Goal: Task Accomplishment & Management: Manage account settings

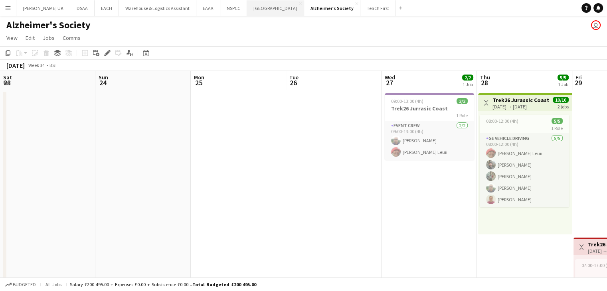
scroll to position [0, 163]
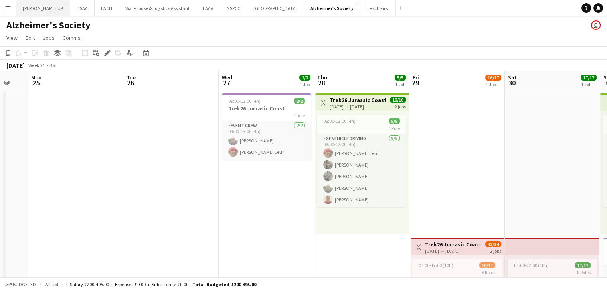
click at [36, 6] on button "Parkinson's UK Close" at bounding box center [43, 8] width 54 height 16
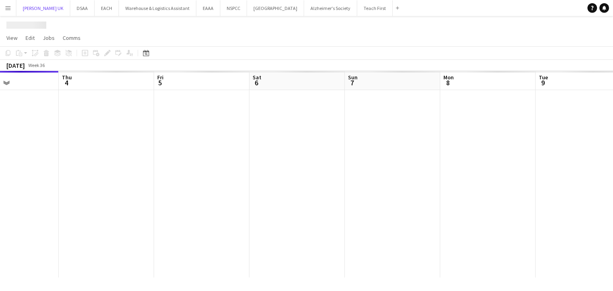
scroll to position [0, 343]
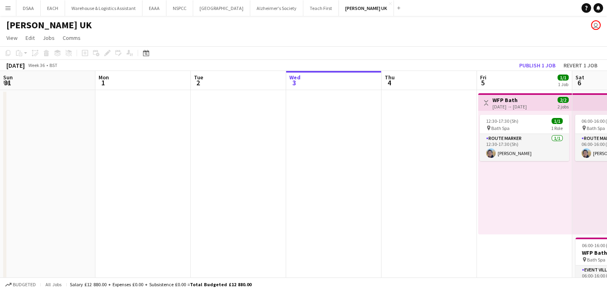
click at [540, 64] on button "Publish 1 job" at bounding box center [537, 65] width 43 height 10
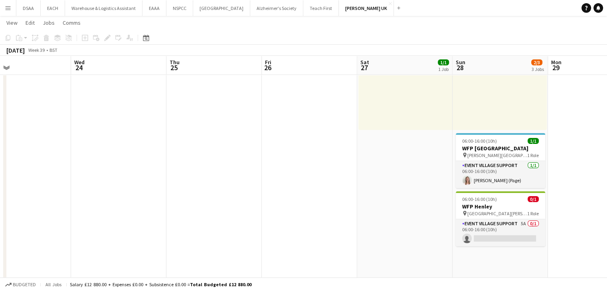
scroll to position [0, 311]
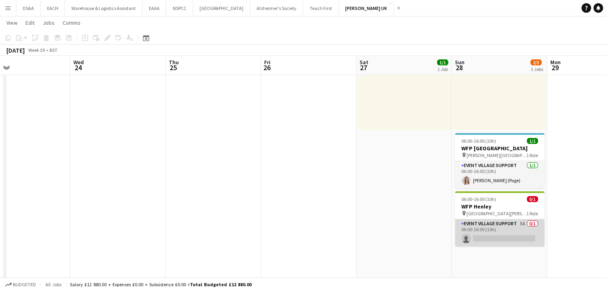
click at [526, 230] on app-card-role "Event Village Support 5A 0/1 06:00-16:00 (10h) single-neutral-actions" at bounding box center [499, 233] width 89 height 27
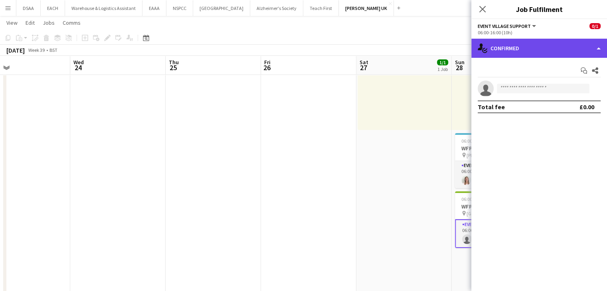
click at [552, 52] on div "single-neutral-actions-check-2 Confirmed" at bounding box center [540, 48] width 136 height 19
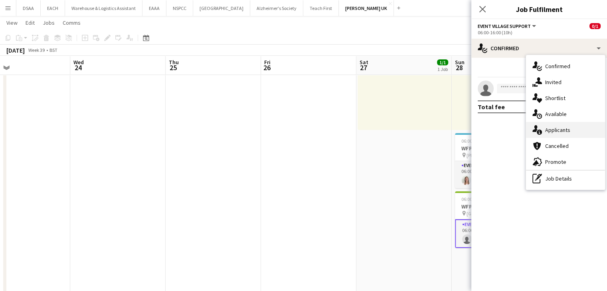
click at [557, 127] on span "Applicants" at bounding box center [557, 130] width 25 height 7
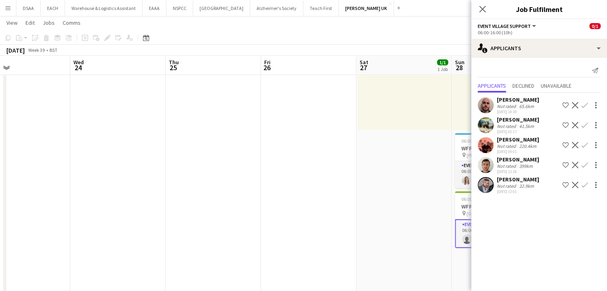
click at [587, 163] on app-icon "Confirm" at bounding box center [585, 165] width 6 height 6
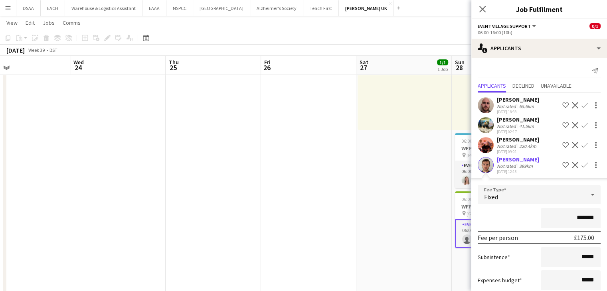
scroll to position [68, 0]
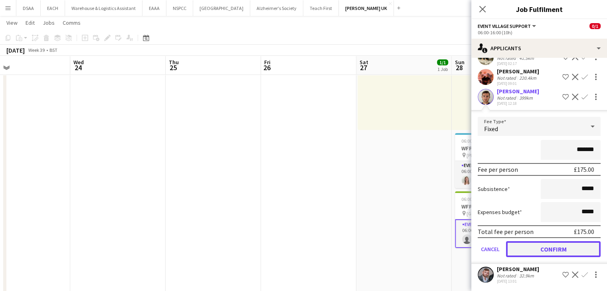
click at [530, 253] on button "Confirm" at bounding box center [553, 250] width 95 height 16
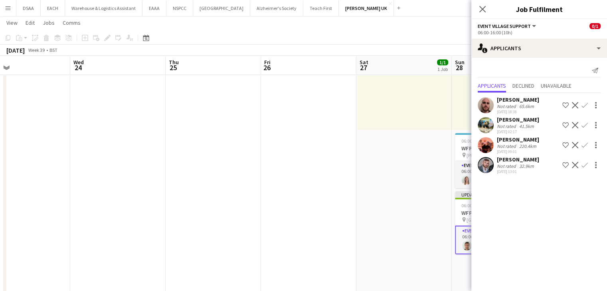
scroll to position [0, 0]
click at [412, 215] on app-date-cell "Toggle View WFP [GEOGRAPHIC_DATA] [DATE] → [DATE] 2/2 2 jobs 09:00-17:30 (8h30m…" at bounding box center [404, 168] width 95 height 364
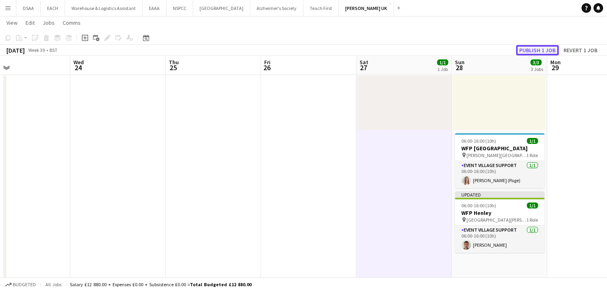
click at [543, 49] on button "Publish 1 job" at bounding box center [537, 50] width 43 height 10
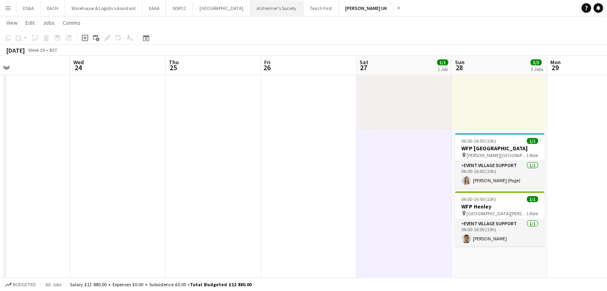
click at [268, 7] on button "Alzheimer's Society Close" at bounding box center [276, 8] width 53 height 16
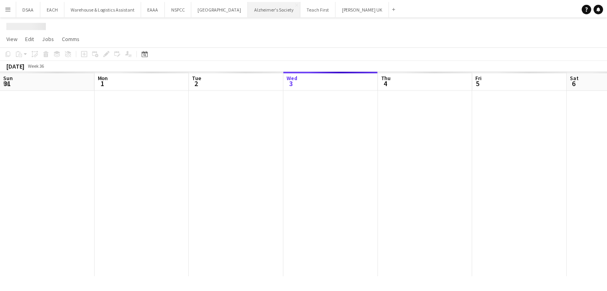
scroll to position [0, 191]
